Goal: Task Accomplishment & Management: Complete application form

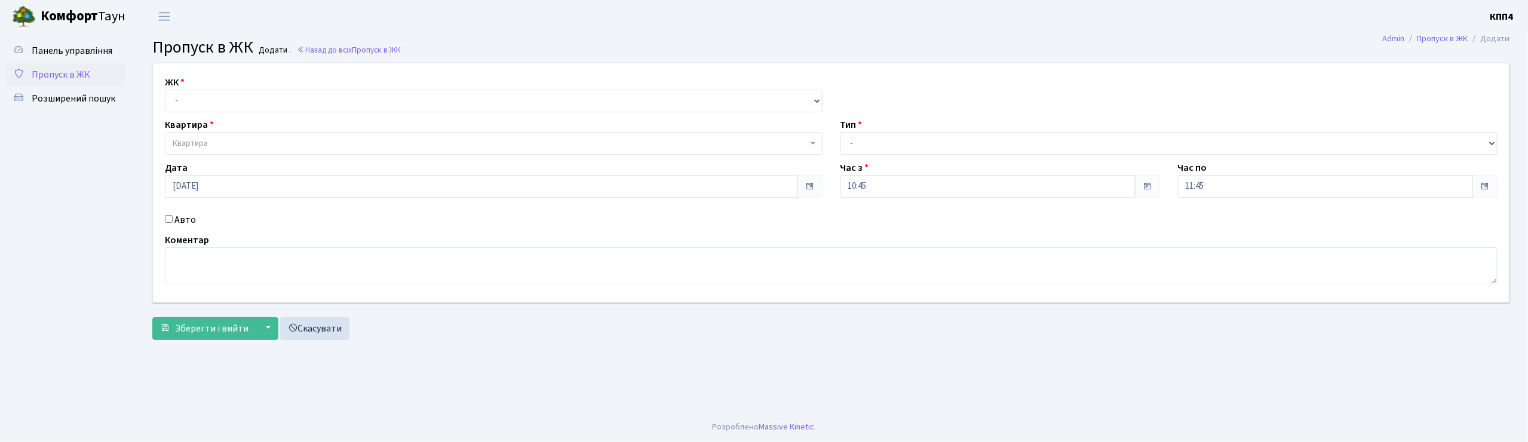
click at [168, 220] on input "Авто" at bounding box center [169, 219] width 8 height 8
checkbox input "true"
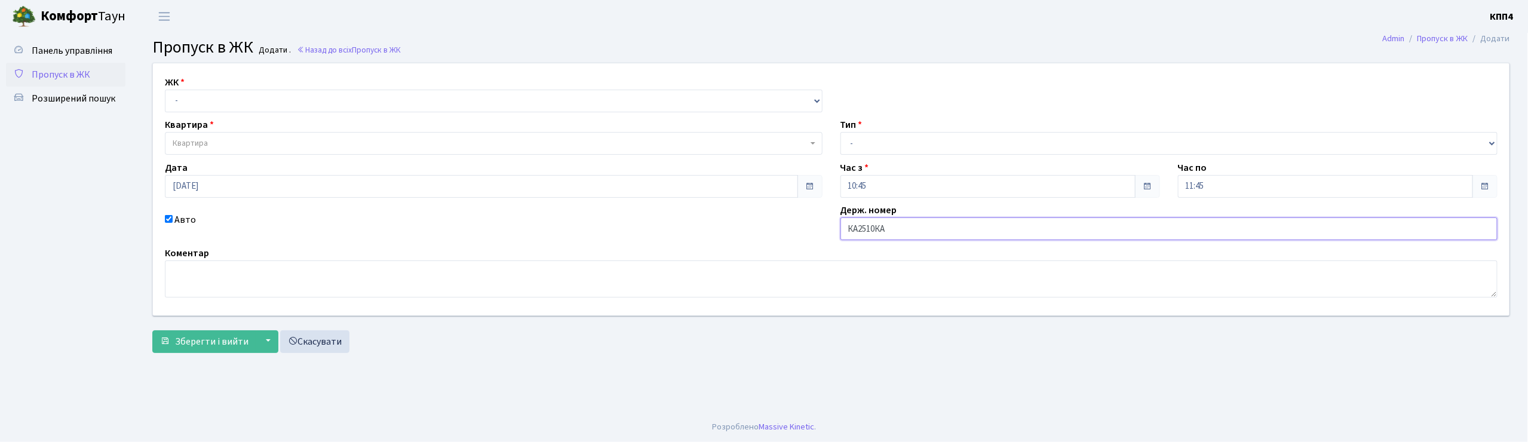
type input "КА2510КА"
click at [197, 100] on select "- КТ, вул. Регенераторна, 4 КТ2, просп. Соборності, 17 КТ3, вул. Березнева, 16 …" at bounding box center [494, 101] width 658 height 23
select select "271"
click at [165, 90] on select "- КТ, вул. Регенераторна, 4 КТ2, просп. Соборності, 17 КТ3, вул. Березнева, 16 …" at bounding box center [494, 101] width 658 height 23
select select
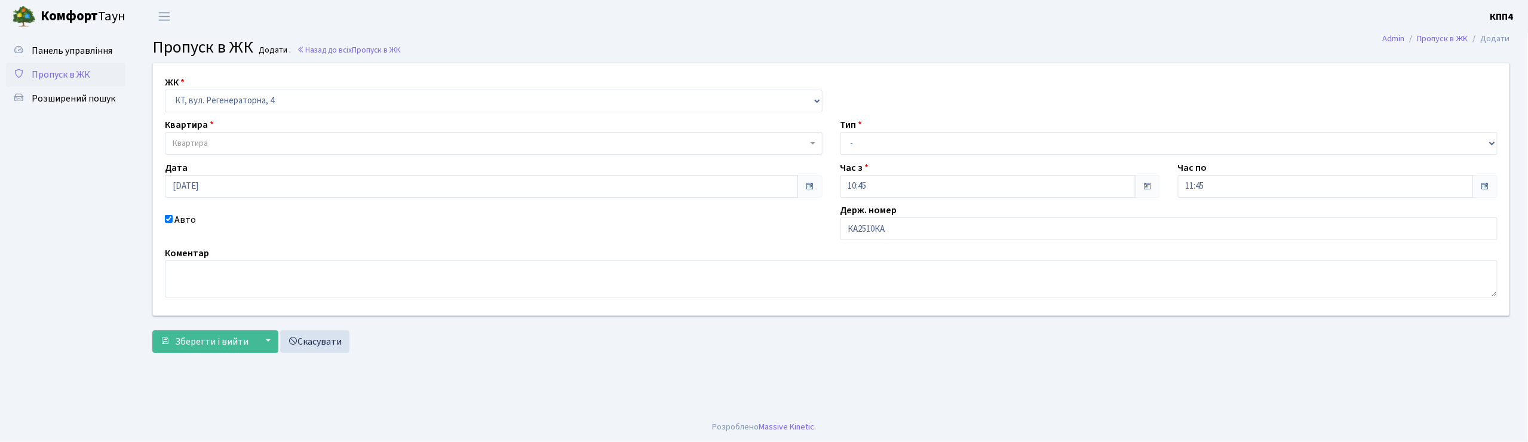
click at [197, 145] on span "Квартира" at bounding box center [190, 143] width 35 height 12
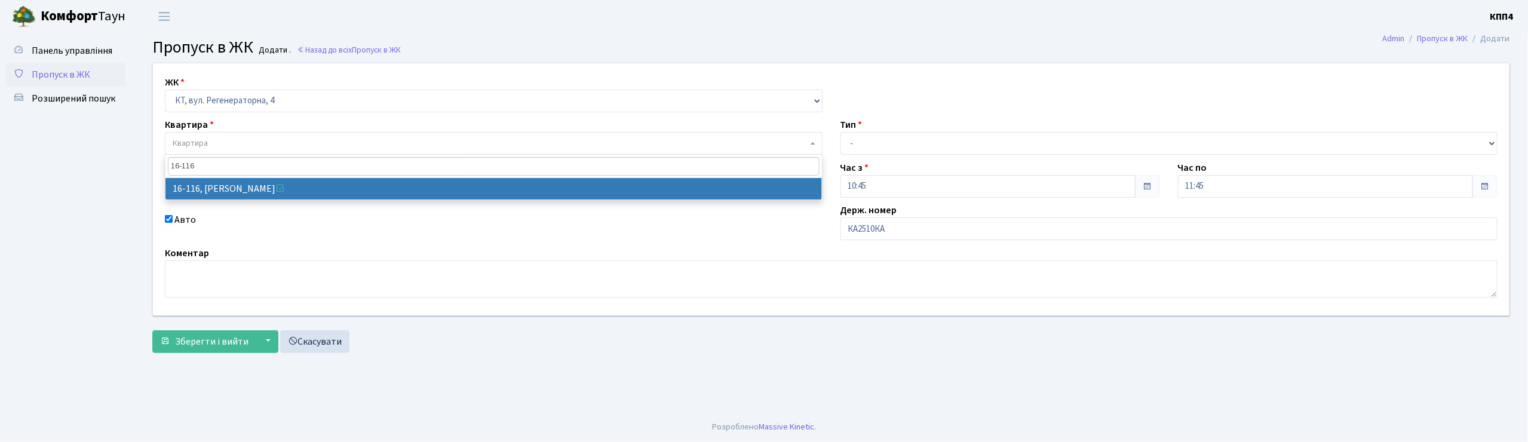
type input "16-116"
select select "8677"
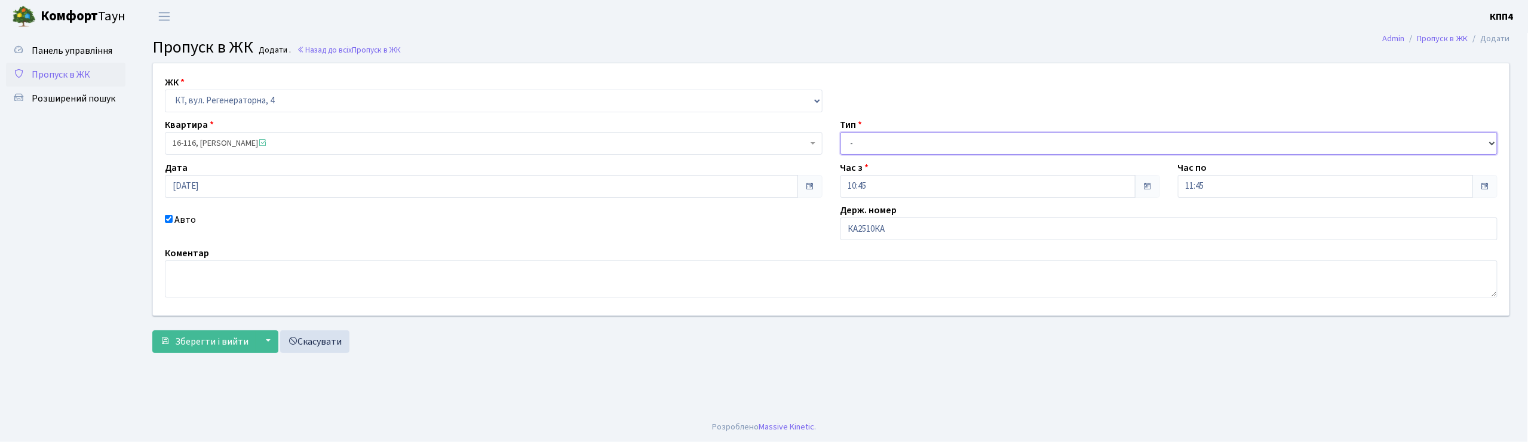
click at [875, 137] on select "- Доставка Таксі Гості Сервіс" at bounding box center [1170, 143] width 658 height 23
select select "3"
click at [841, 132] on select "- Доставка Таксі Гості Сервіс" at bounding box center [1170, 143] width 658 height 23
click at [182, 350] on button "Зберегти і вийти" at bounding box center [204, 341] width 104 height 23
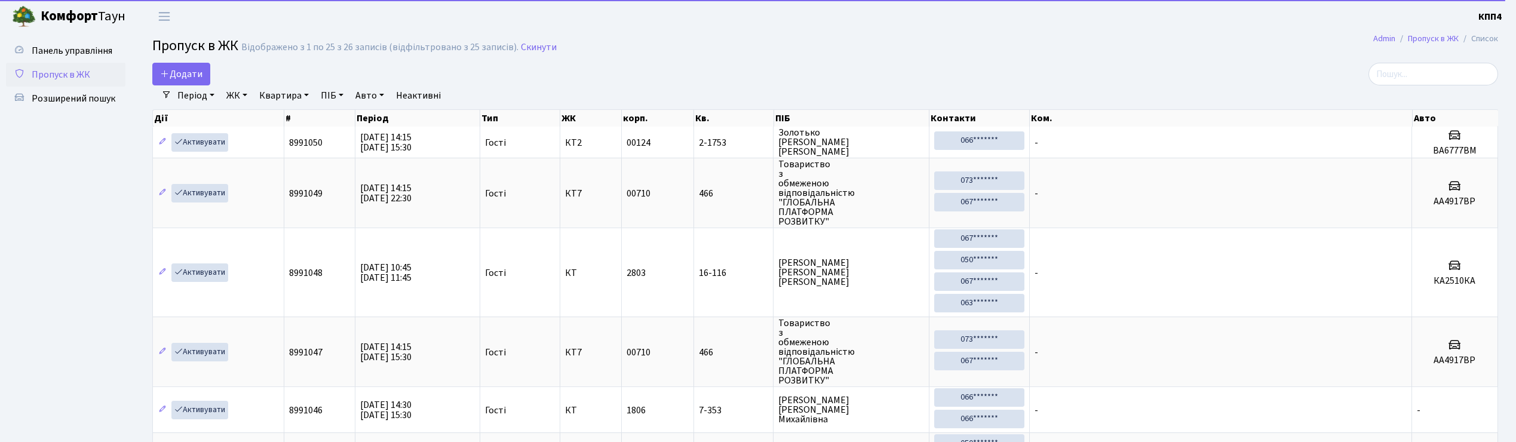
select select "25"
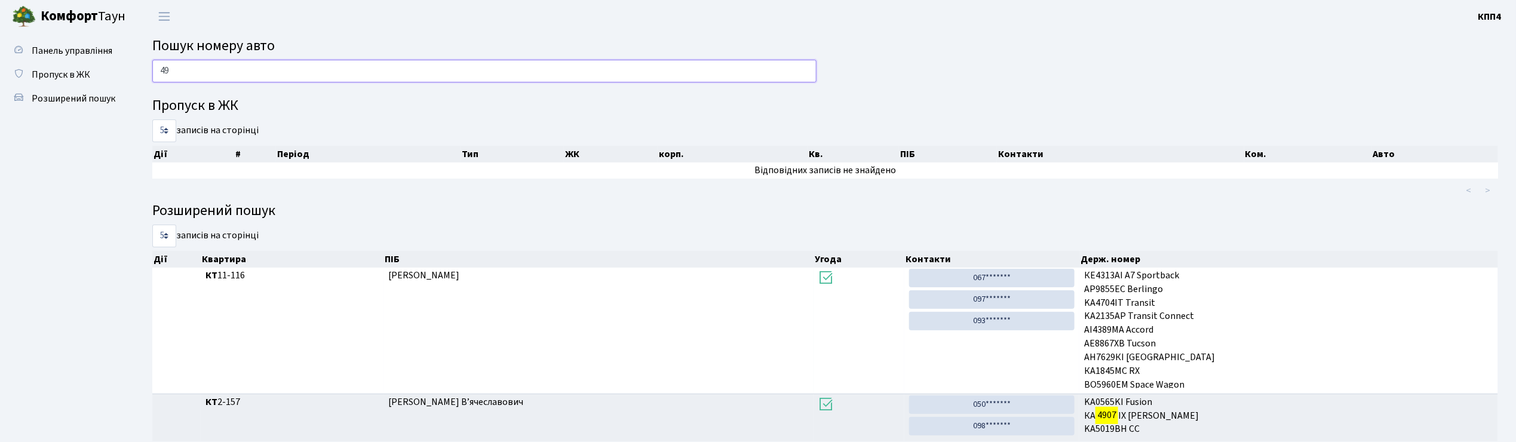
type input "4"
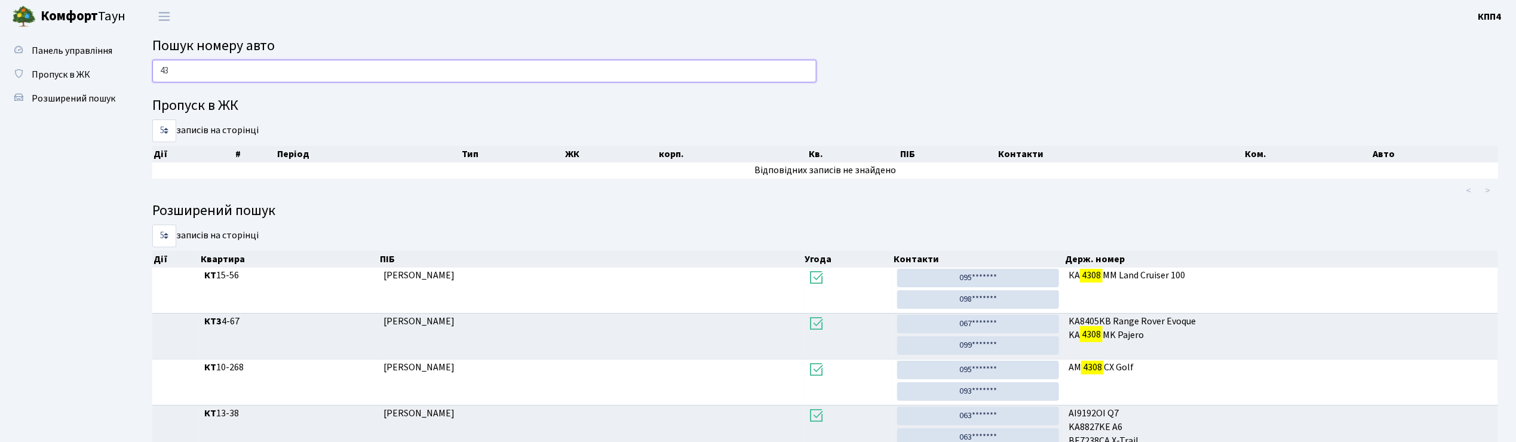
type input "4"
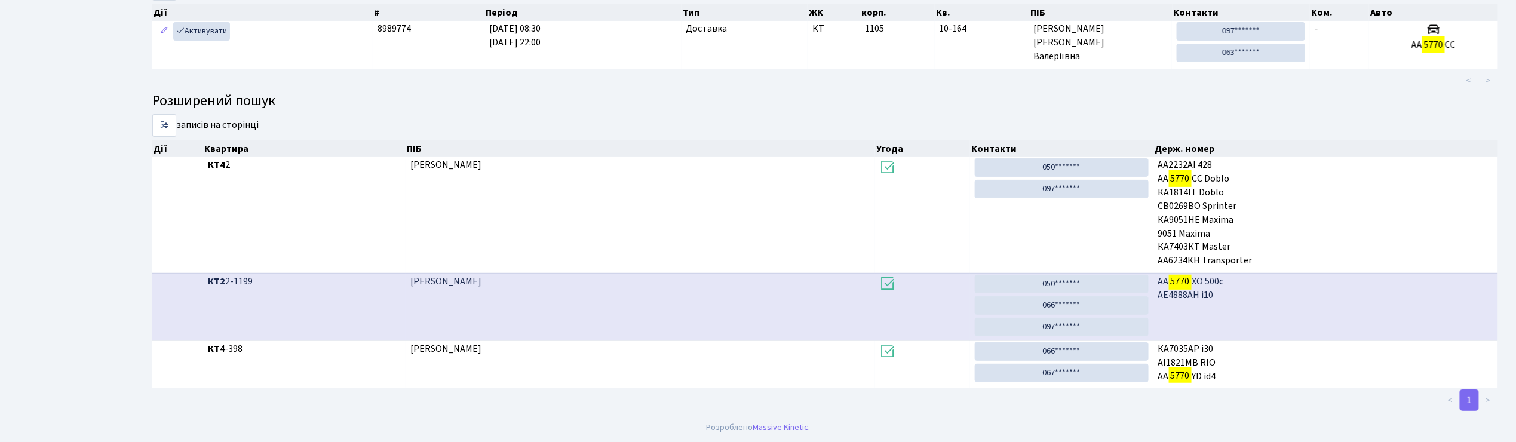
scroll to position [65, 0]
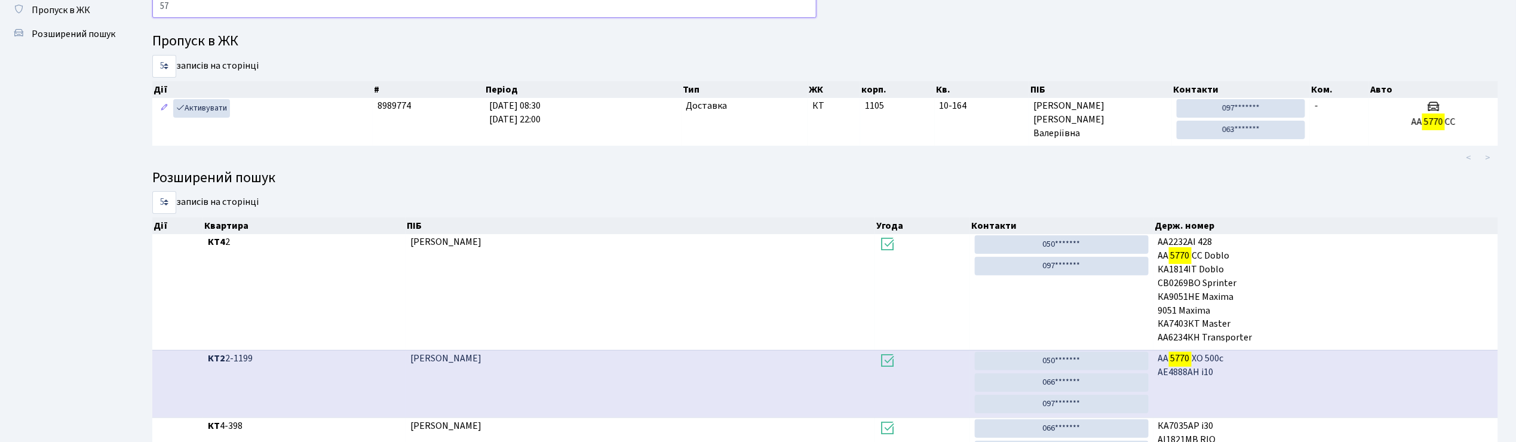
type input "5"
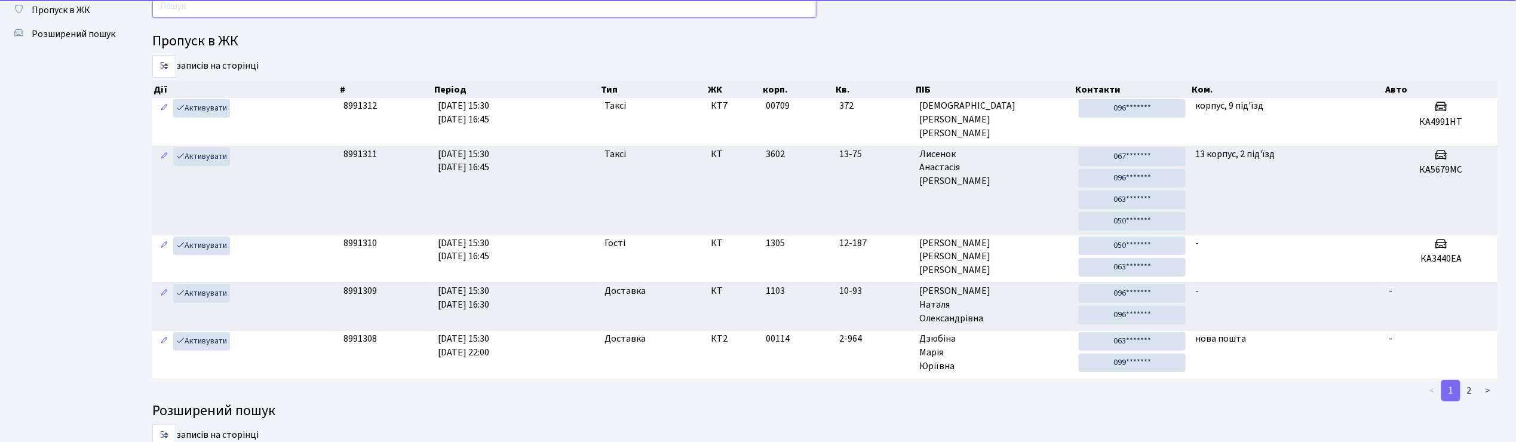
scroll to position [0, 0]
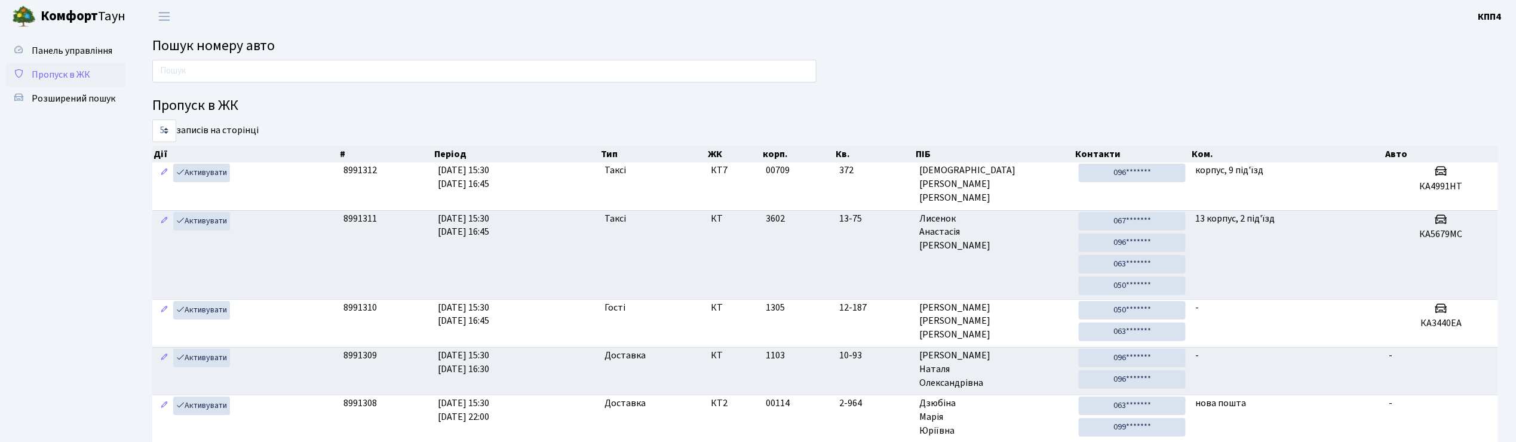
click at [48, 73] on span "Пропуск в ЖК" at bounding box center [61, 74] width 59 height 13
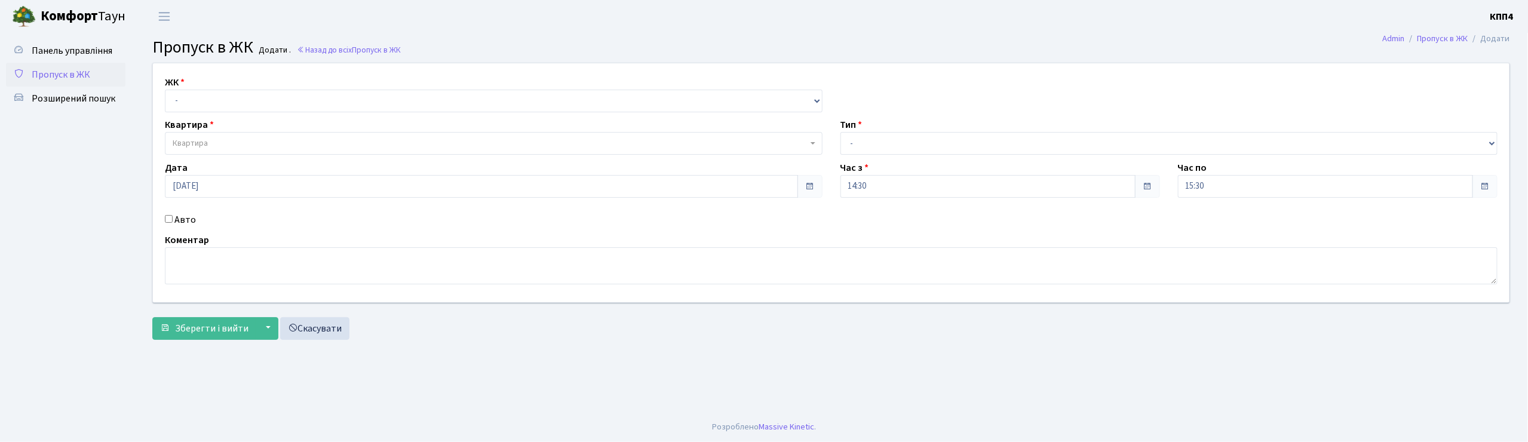
click at [167, 220] on input "Авто" at bounding box center [169, 219] width 8 height 8
checkbox input "true"
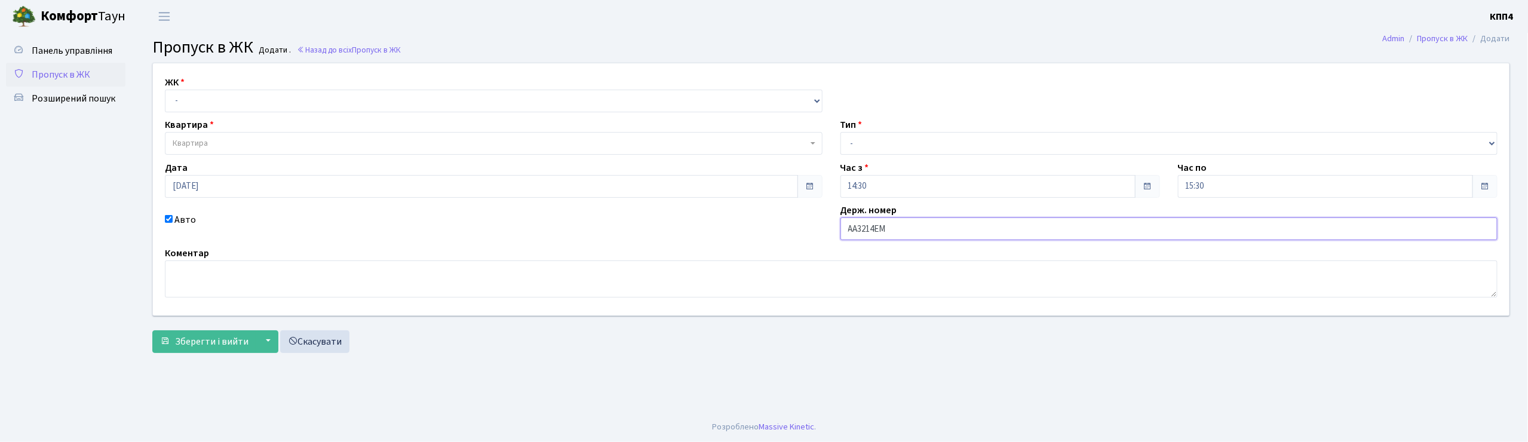
type input "АА3214ЕМ"
click at [188, 87] on div "ЖК - КТ, вул. Регенераторна, 4 КТ2, просп. Соборності, 17 КТ3, вул. Березнева, …" at bounding box center [494, 93] width 676 height 37
click at [189, 96] on select "- КТ, вул. Регенераторна, 4 КТ2, просп. Соборності, 17 КТ3, вул. Березнева, 16 …" at bounding box center [494, 101] width 658 height 23
select select "271"
click at [165, 90] on select "- КТ, вул. Регенераторна, 4 КТ2, просп. Соборності, 17 КТ3, вул. Березнева, 16 …" at bounding box center [494, 101] width 658 height 23
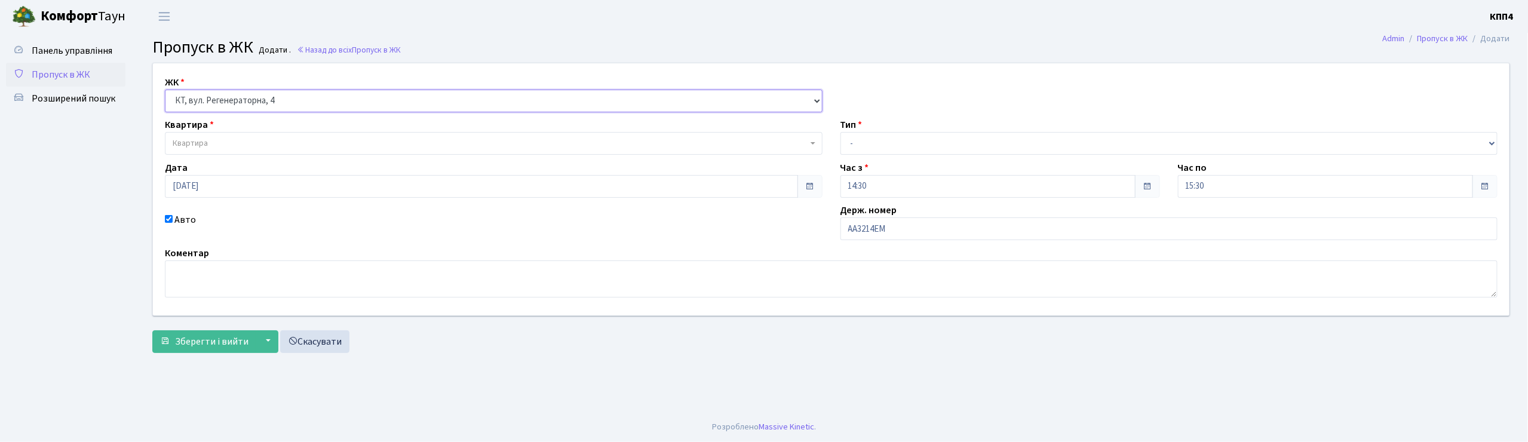
select select
click at [204, 139] on span "Квартира" at bounding box center [190, 143] width 35 height 12
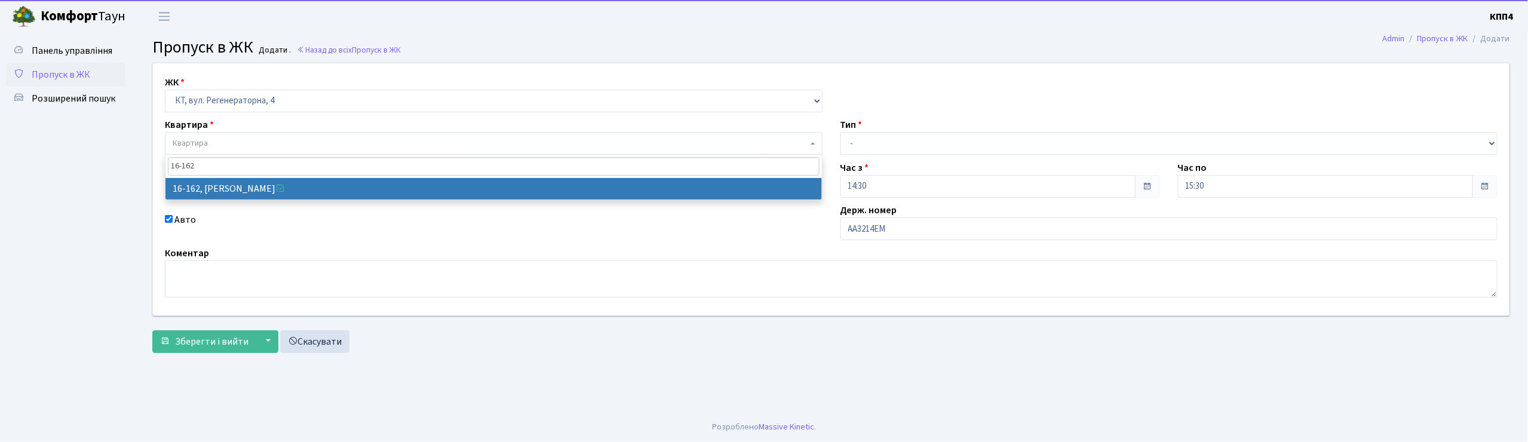
type input "16-162"
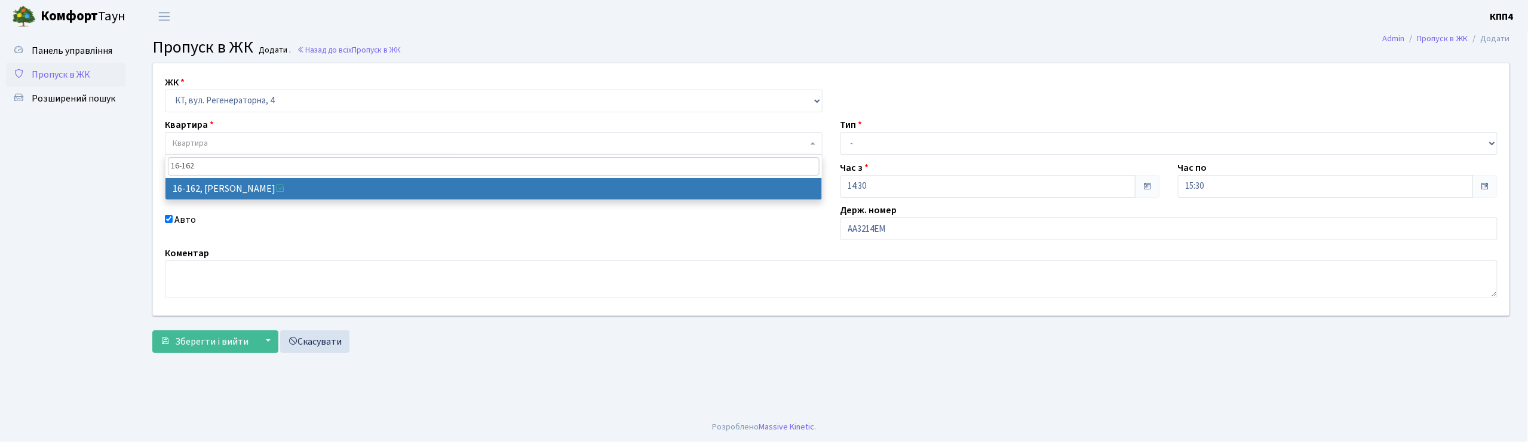
drag, startPoint x: 227, startPoint y: 184, endPoint x: 261, endPoint y: 192, distance: 35.1
select select "8723"
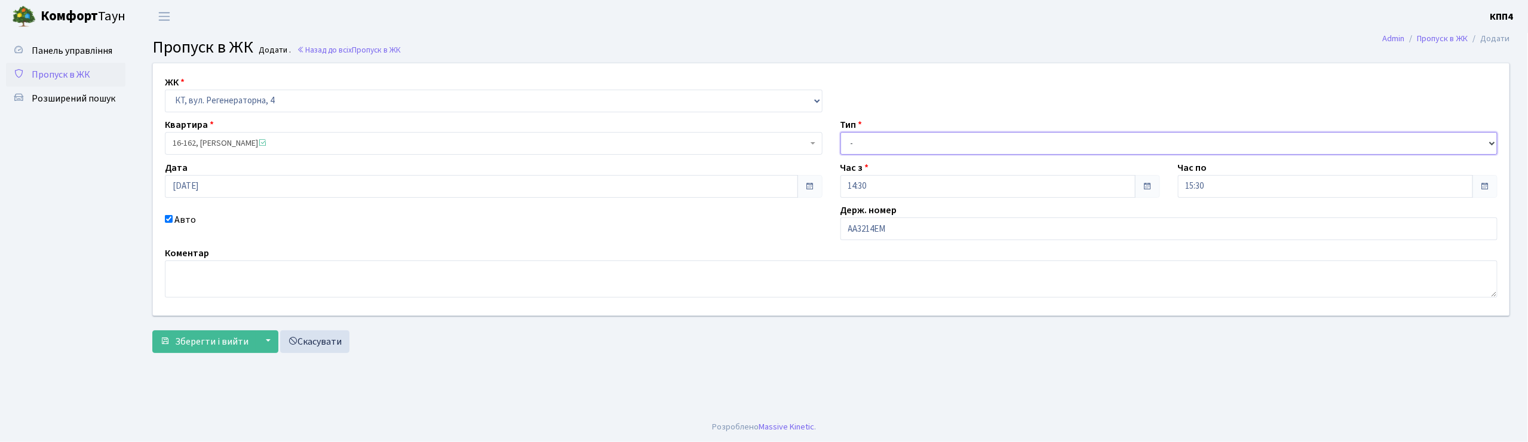
click at [872, 137] on select "- Доставка Таксі Гості Сервіс" at bounding box center [1170, 143] width 658 height 23
select select "2"
click at [841, 132] on select "- Доставка Таксі Гості Сервіс" at bounding box center [1170, 143] width 658 height 23
click at [206, 333] on button "Зберегти і вийти" at bounding box center [204, 341] width 104 height 23
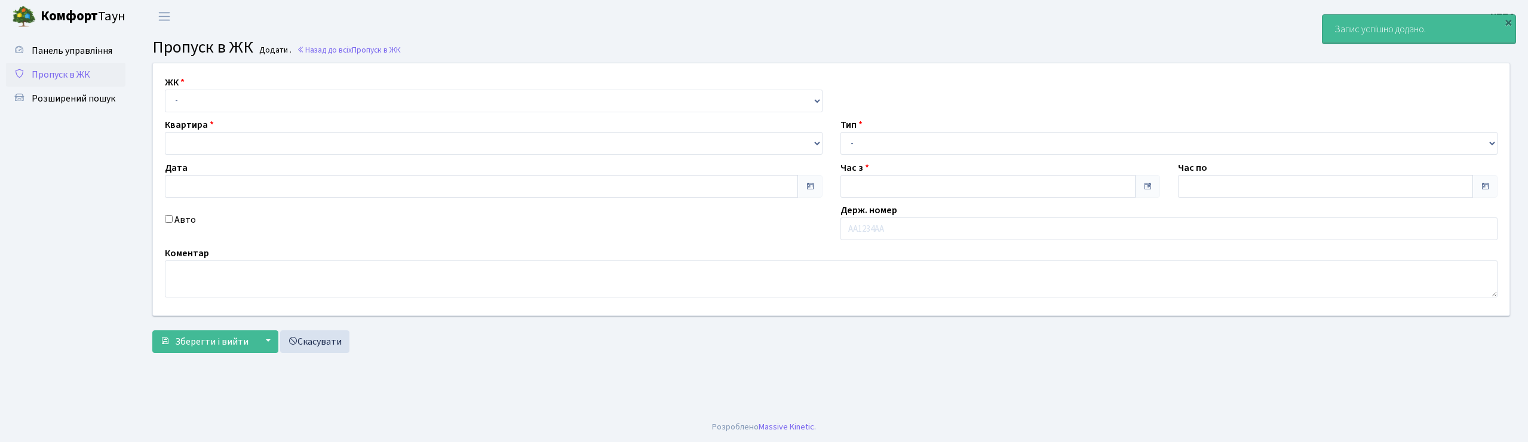
type input "[DATE]"
type input "15:00"
type input "16:00"
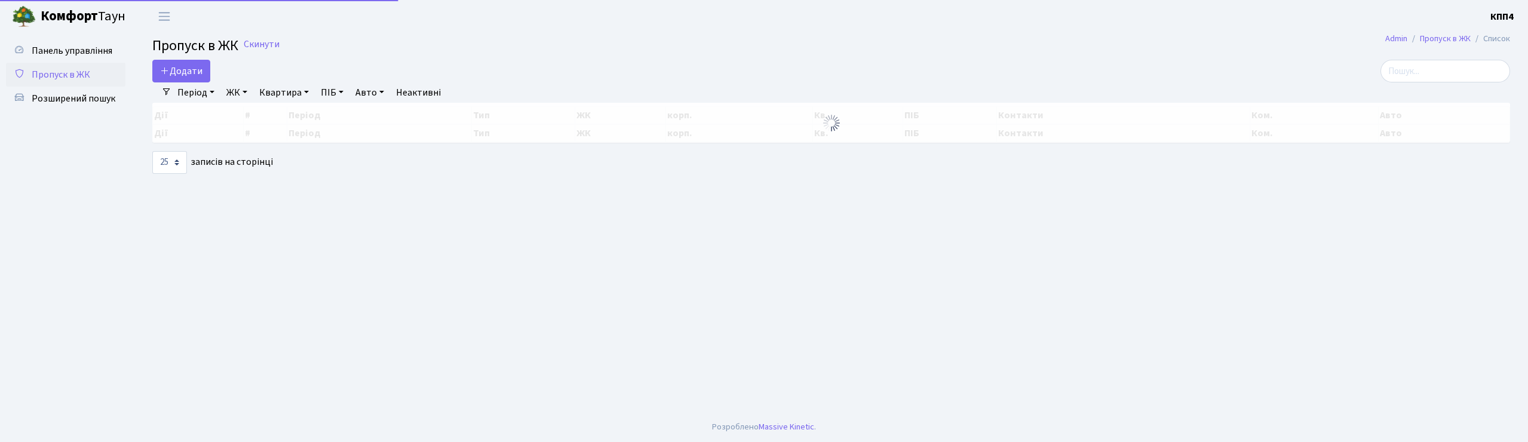
select select "25"
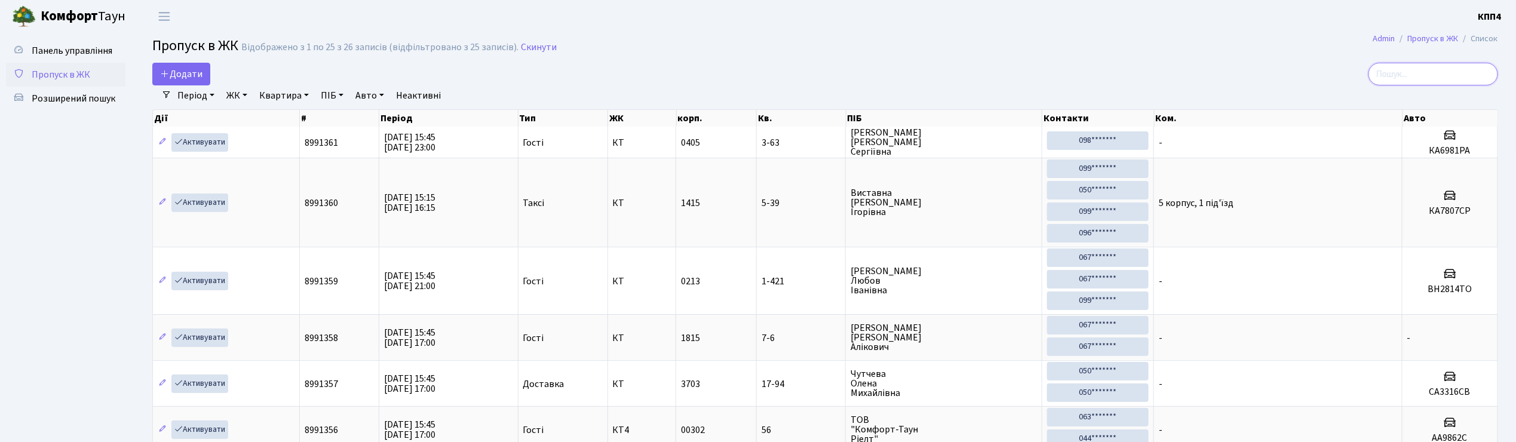
click at [1422, 84] on input "search" at bounding box center [1434, 74] width 130 height 23
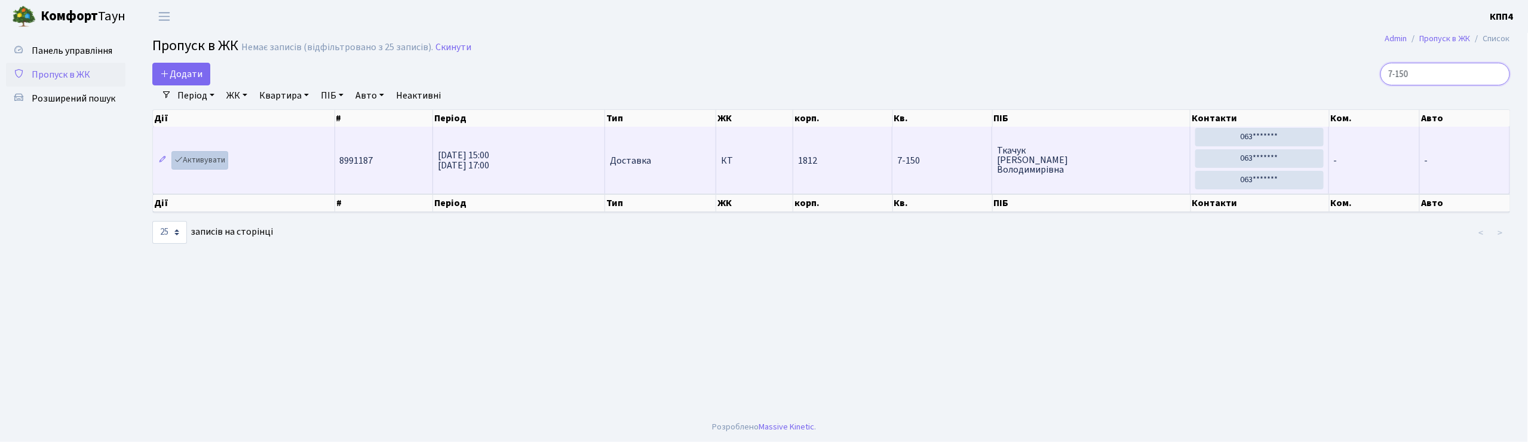
type input "7-150"
click at [214, 161] on link "Активувати" at bounding box center [199, 160] width 57 height 19
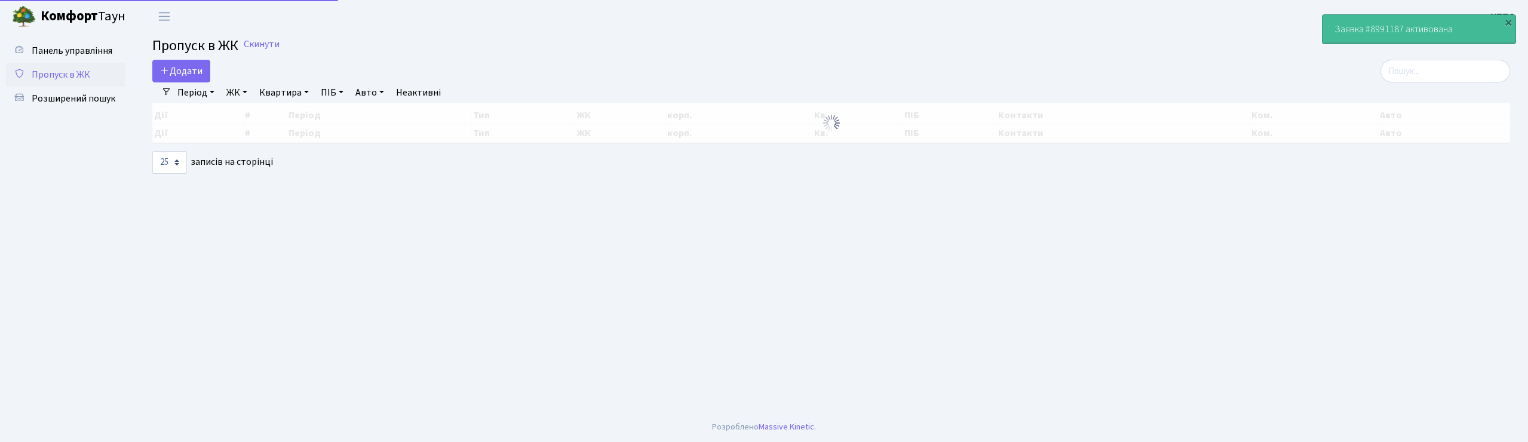
select select "25"
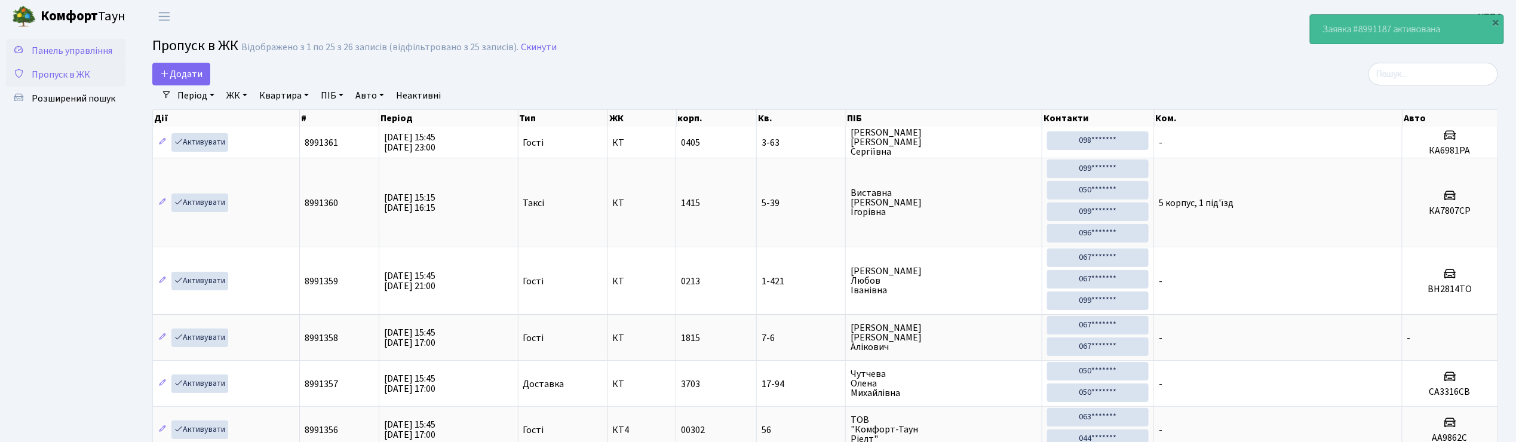
click at [82, 44] on span "Панель управління" at bounding box center [72, 50] width 81 height 13
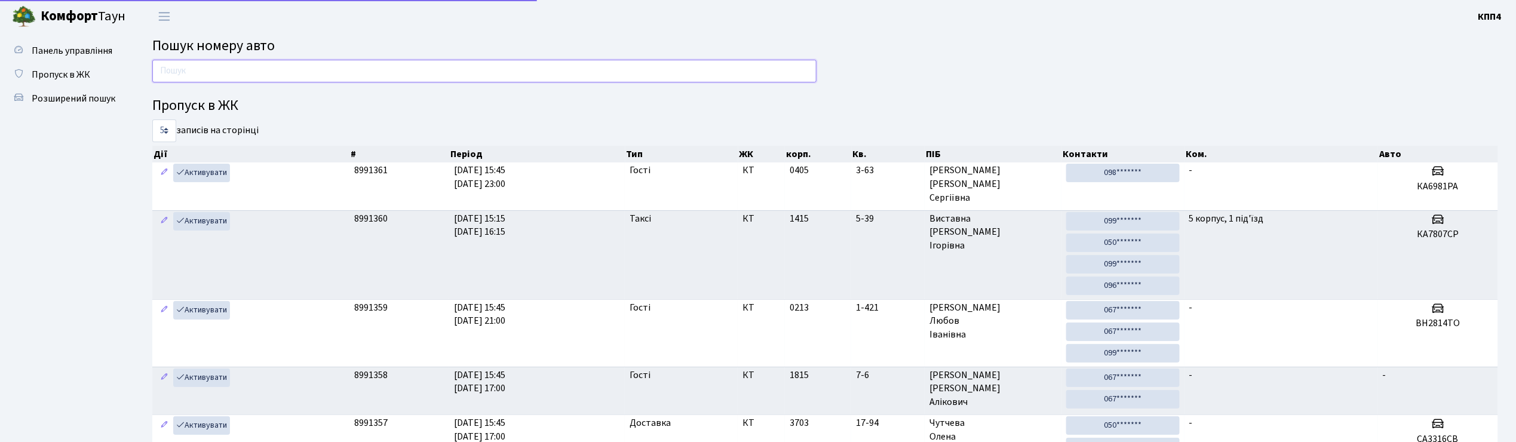
click at [203, 75] on input "text" at bounding box center [484, 71] width 664 height 23
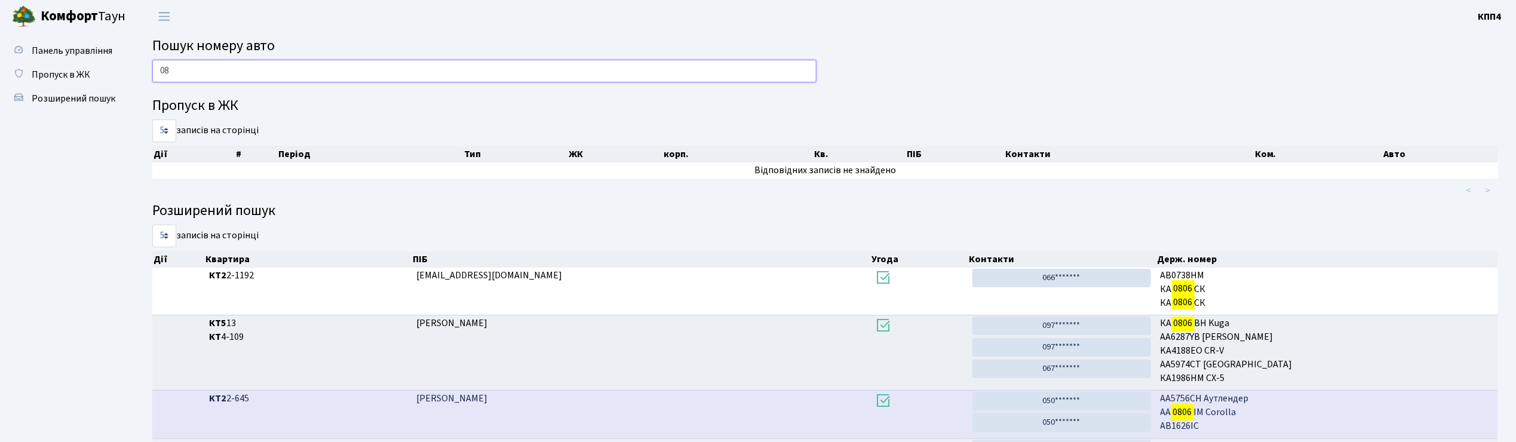
type input "0"
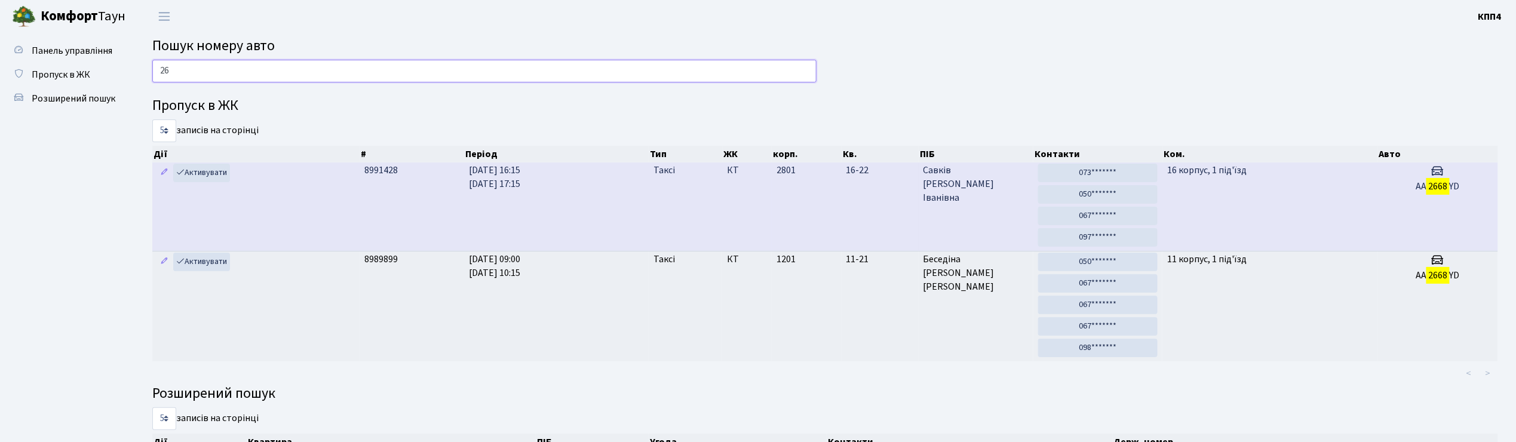
type input "2"
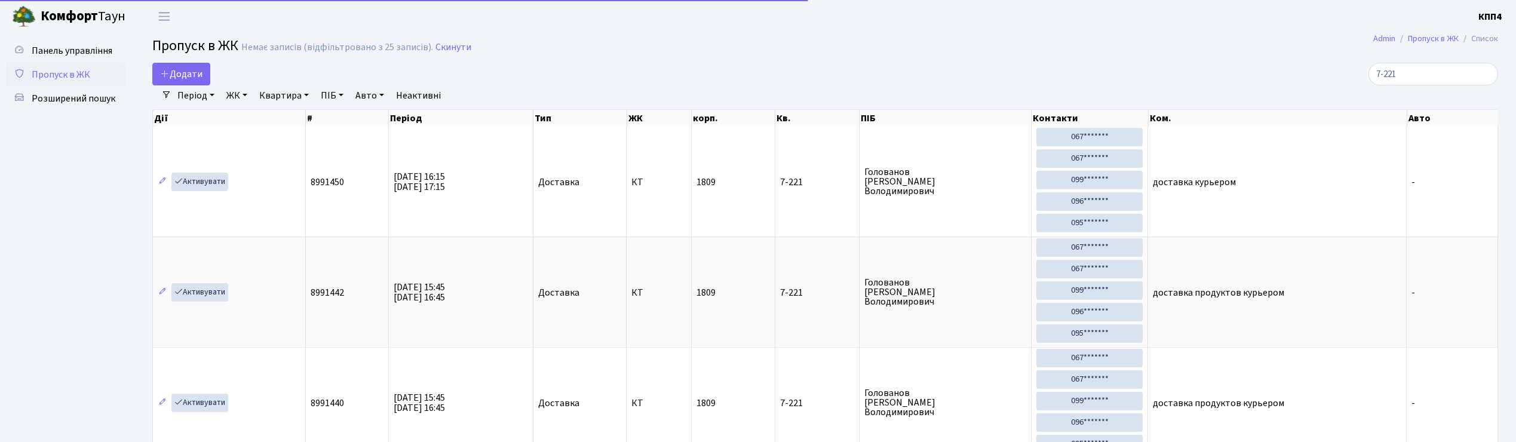
select select "25"
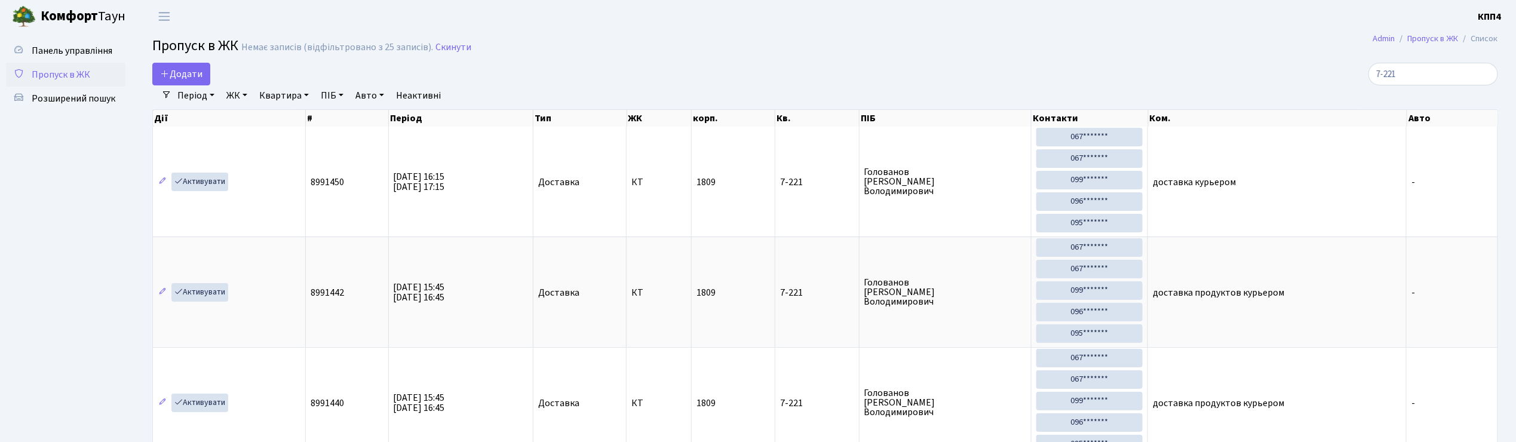
type input "7-221"
